Goal: Information Seeking & Learning: Learn about a topic

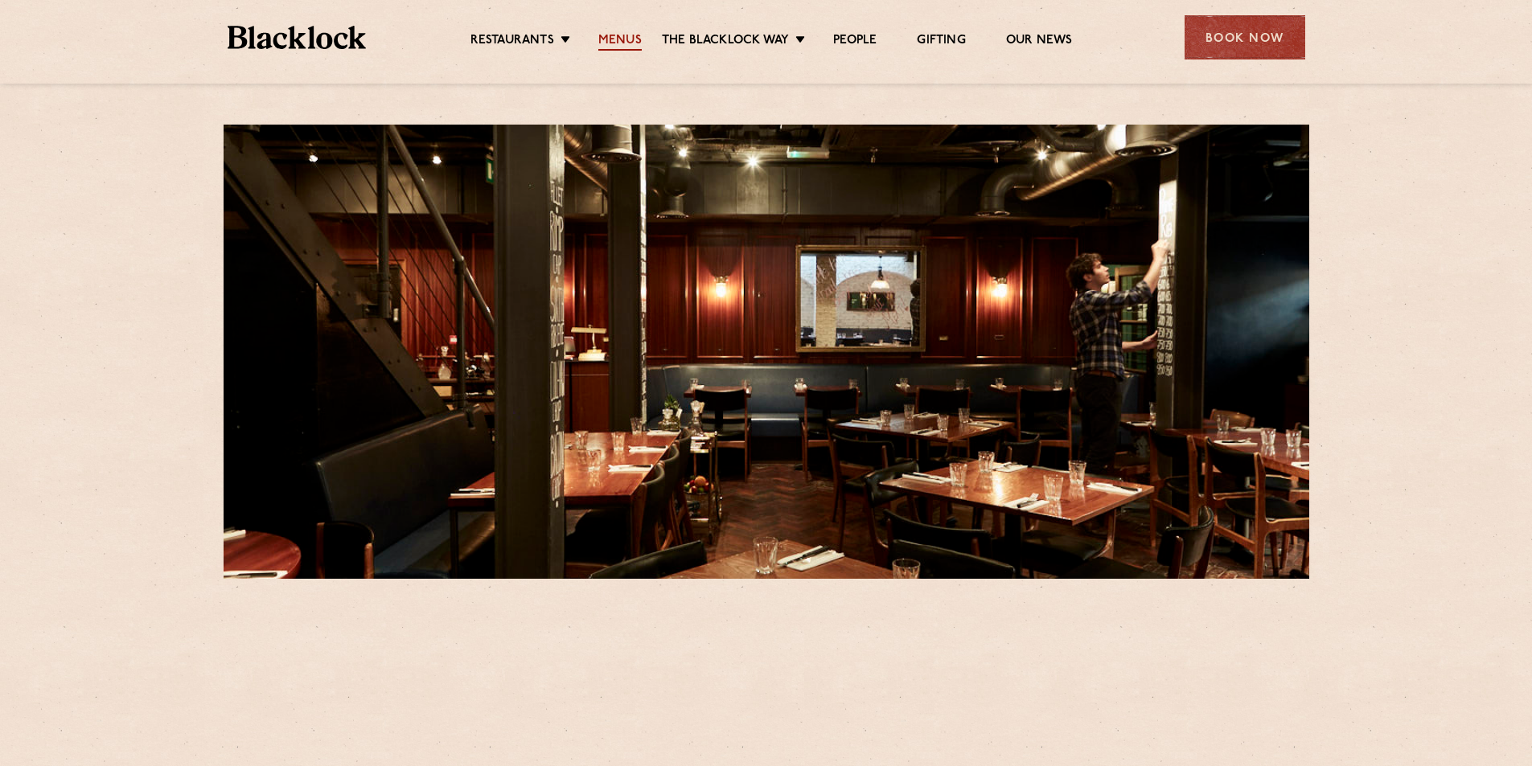
click at [619, 38] on link "Menus" at bounding box center [619, 42] width 43 height 18
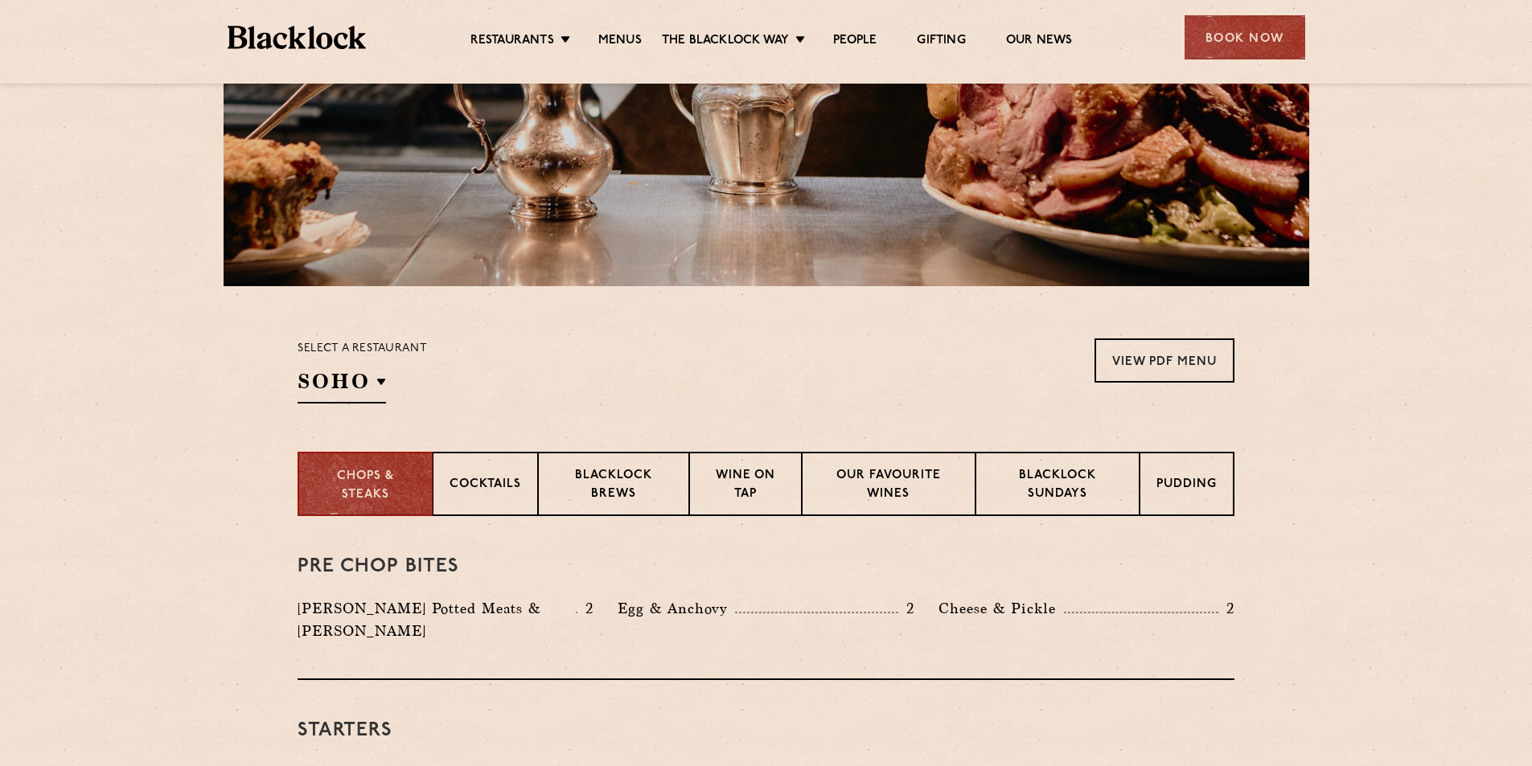
scroll to position [295, 0]
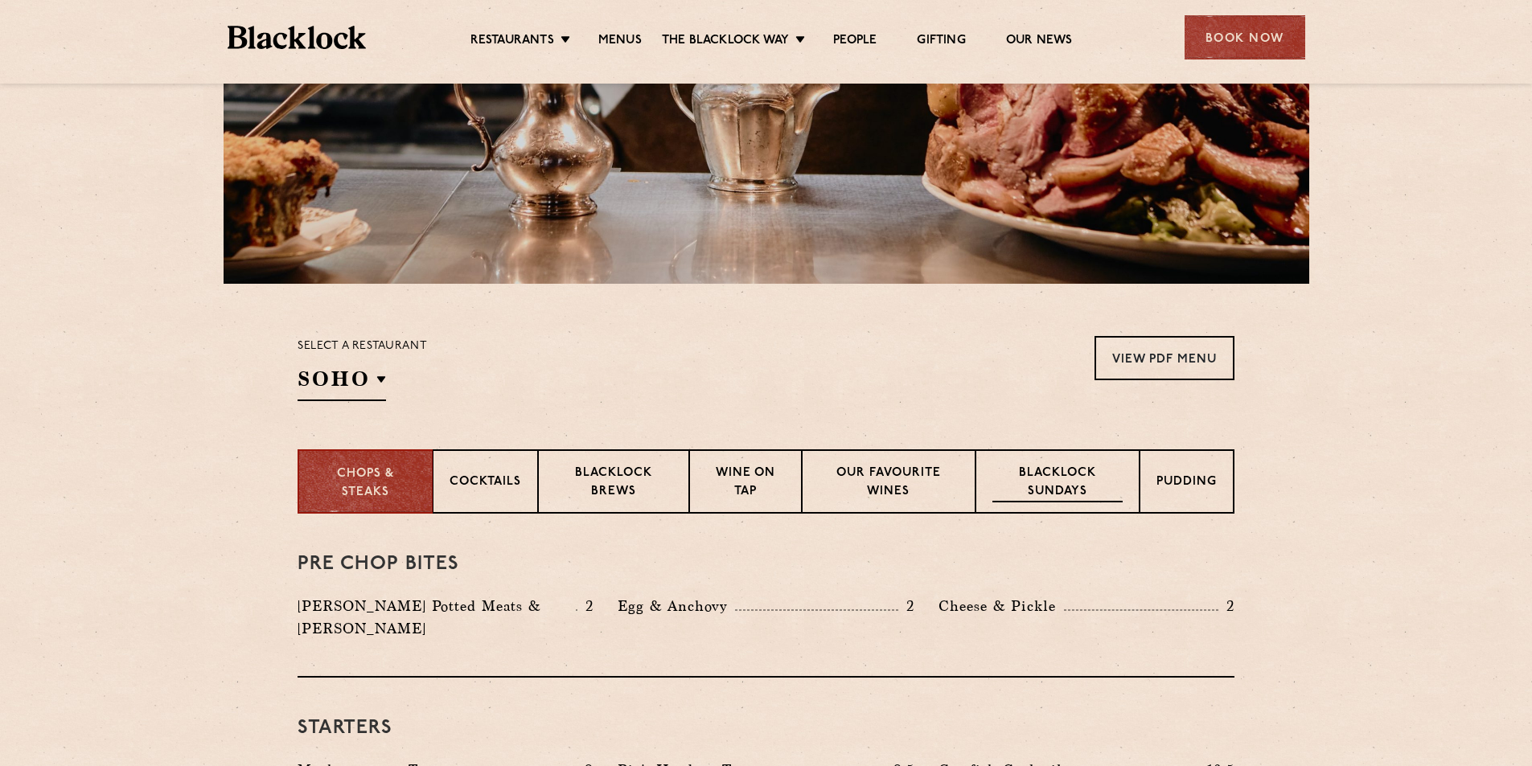
click at [1033, 487] on p "Blacklock Sundays" at bounding box center [1058, 484] width 130 height 38
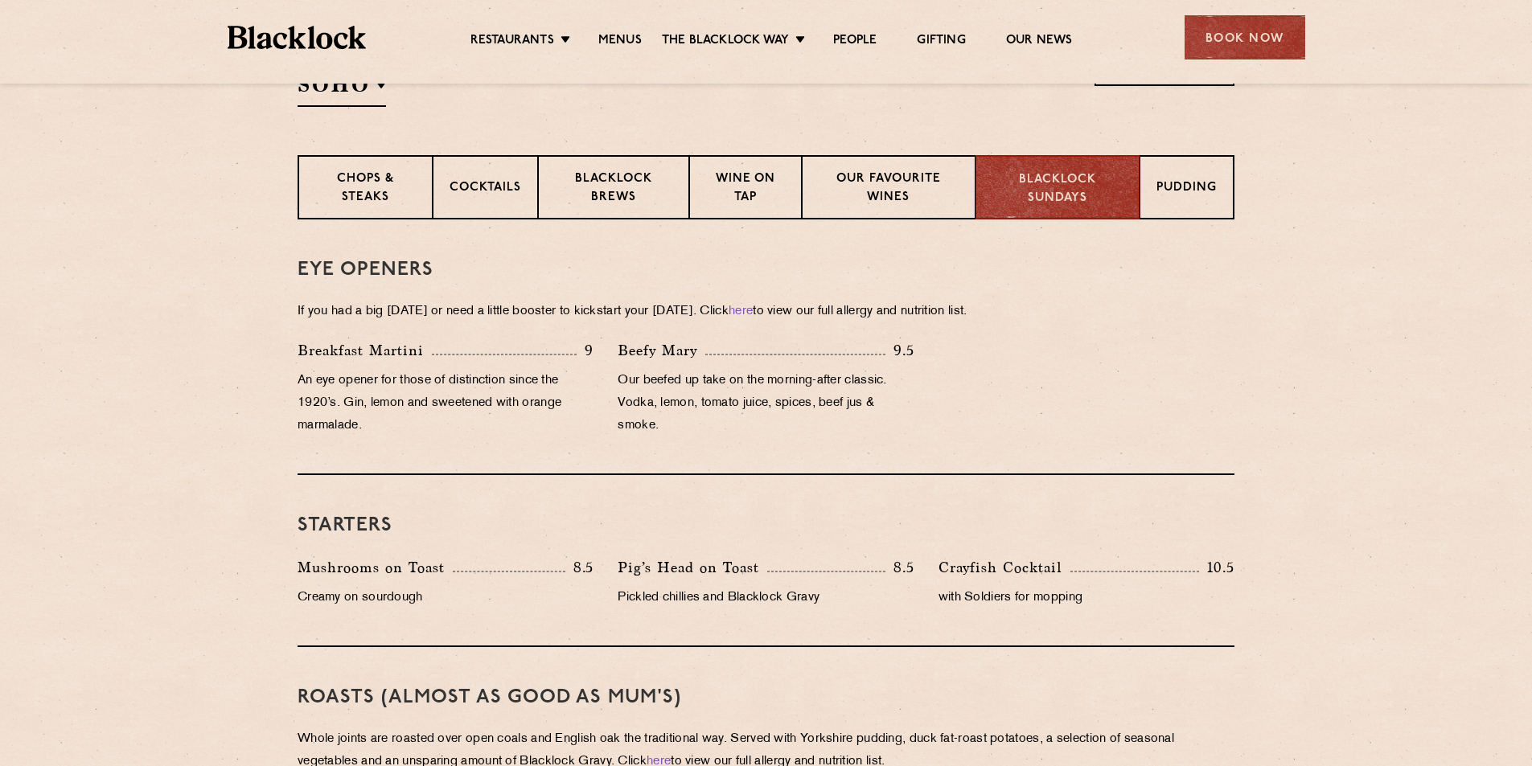
scroll to position [885, 0]
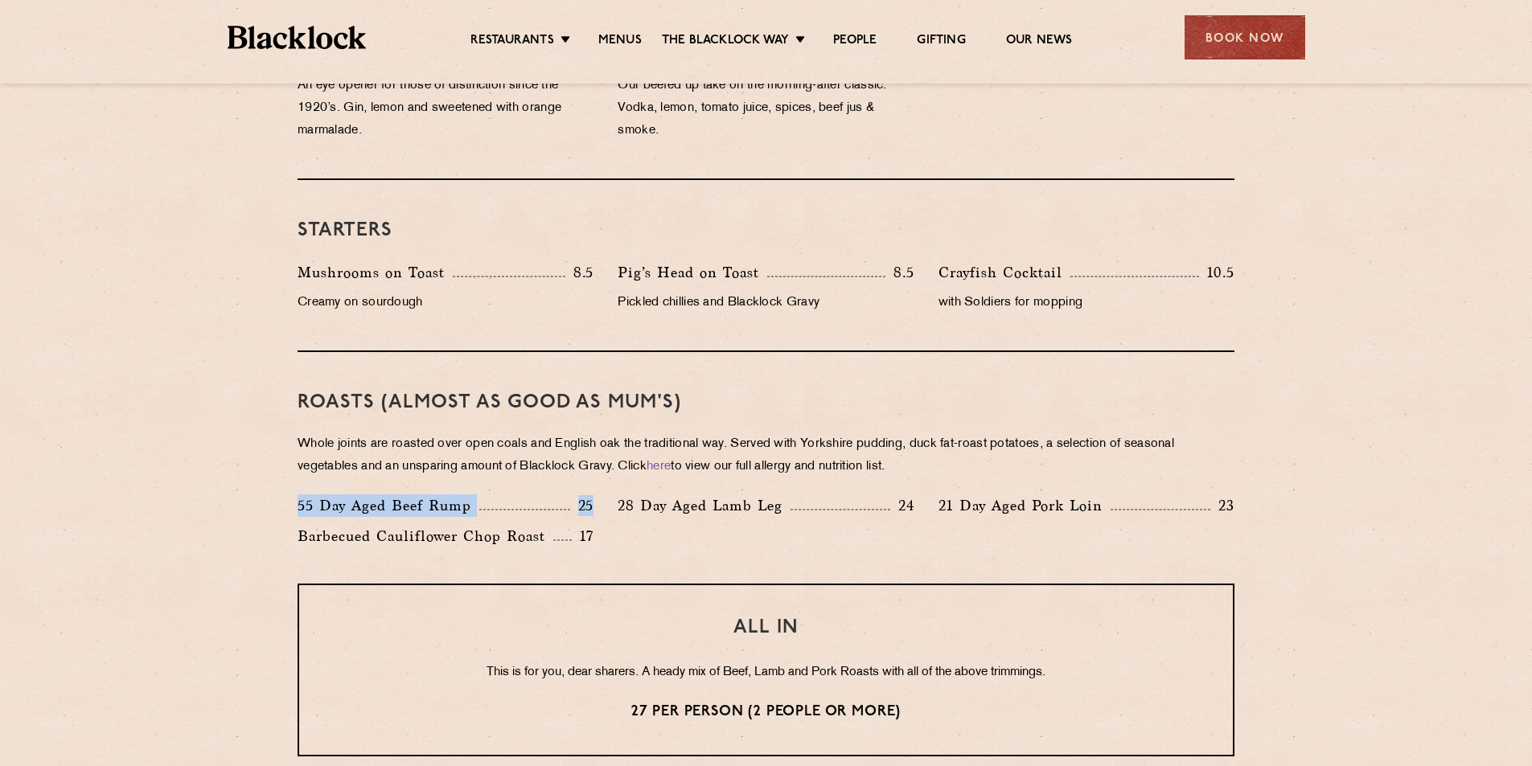
drag, startPoint x: 286, startPoint y: 506, endPoint x: 610, endPoint y: 524, distance: 324.6
click at [602, 506] on div "55 Day Aged Beef Rump 25" at bounding box center [446, 510] width 320 height 31
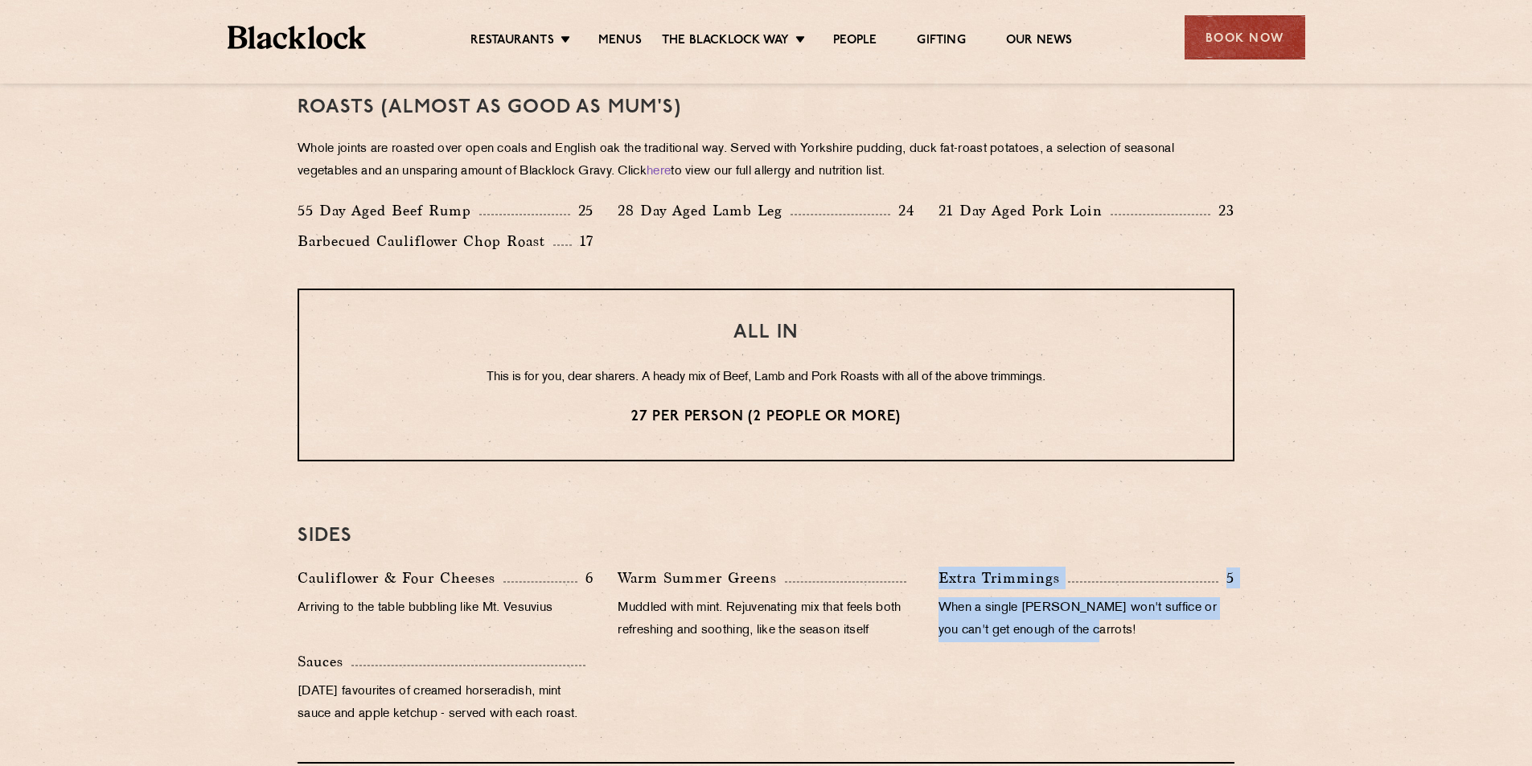
drag, startPoint x: 934, startPoint y: 586, endPoint x: 1119, endPoint y: 650, distance: 195.6
click at [1118, 649] on div "Extra Trimmings 5 When a single yorkie won't suffice or you can't get enough of…" at bounding box center [1087, 609] width 320 height 84
click at [1119, 650] on div "Extra Trimmings 5 When a single yorkie won't suffice or you can't get enough of…" at bounding box center [1087, 609] width 320 height 84
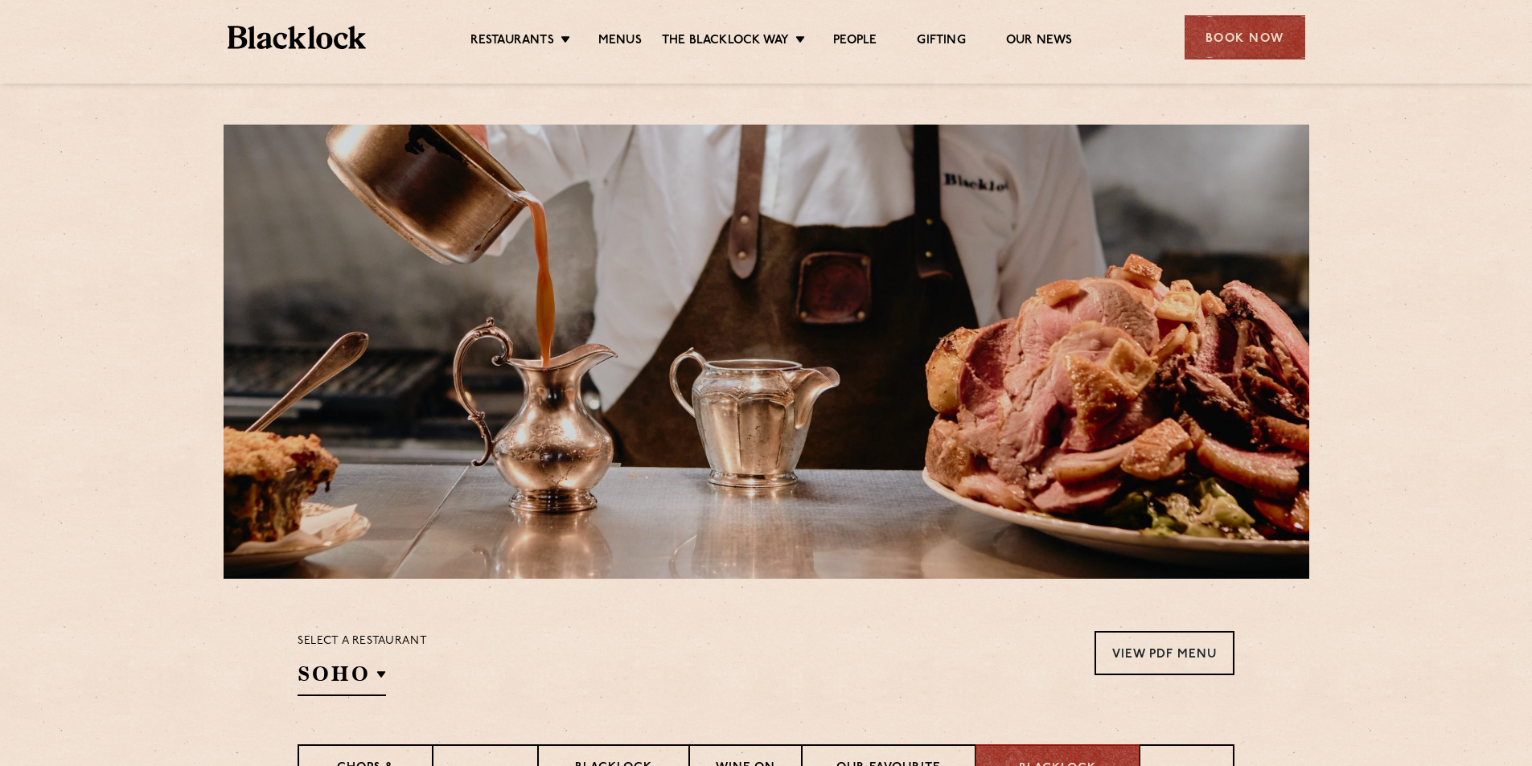
scroll to position [295, 0]
